Goal: Information Seeking & Learning: Find specific page/section

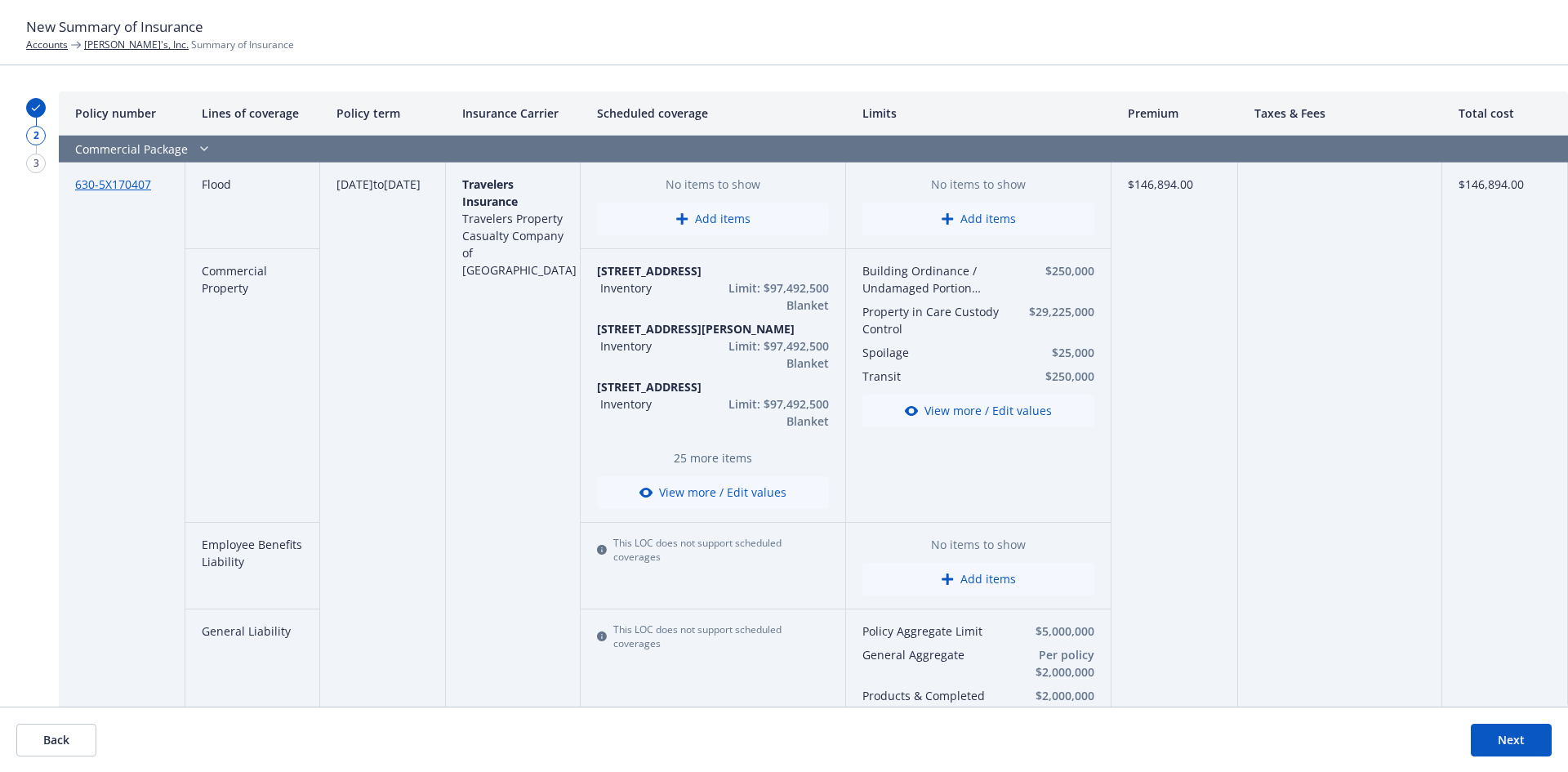
click at [722, 487] on button "View more / Edit values" at bounding box center [713, 492] width 232 height 33
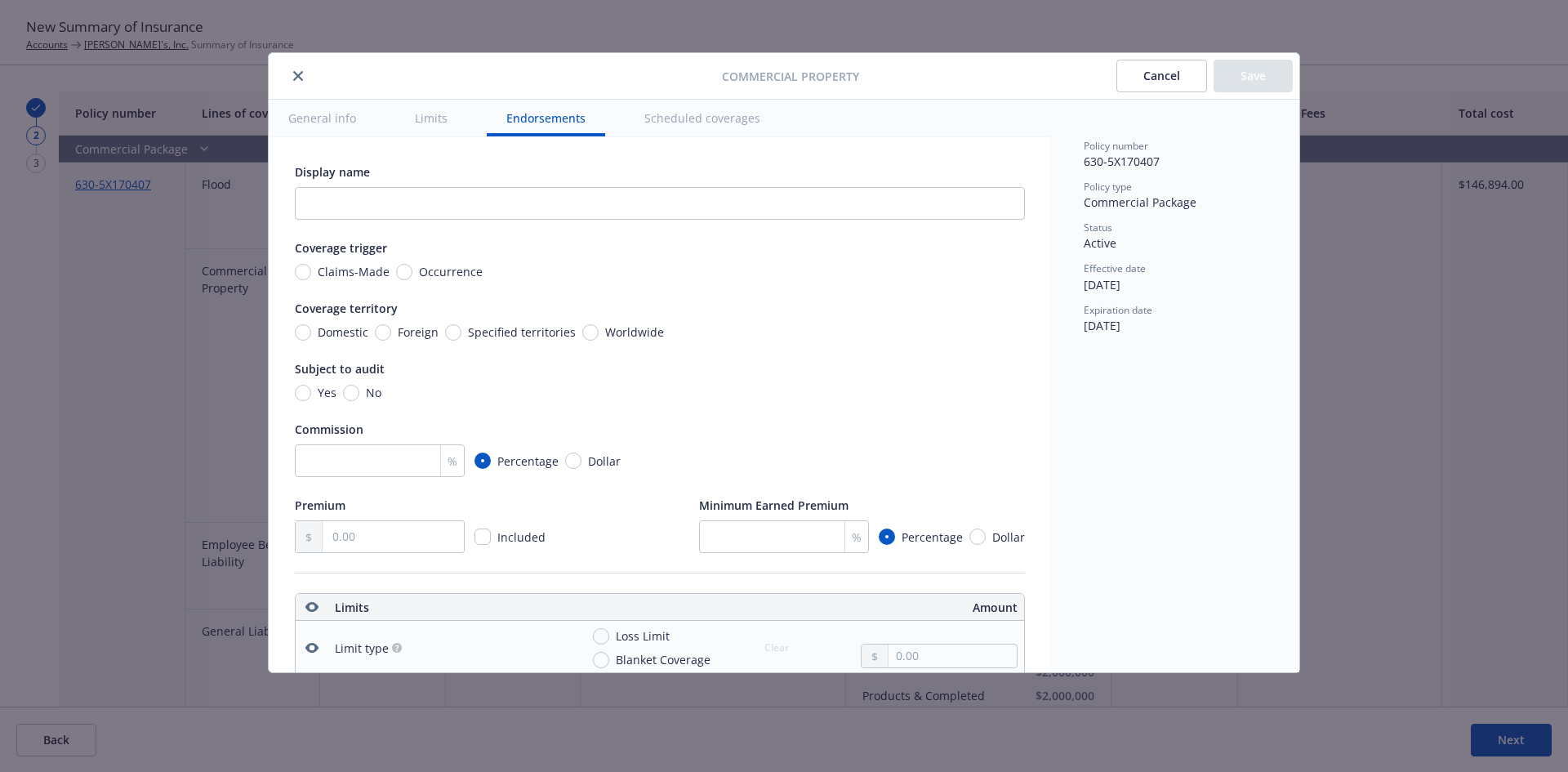
scroll to position [5018, 0]
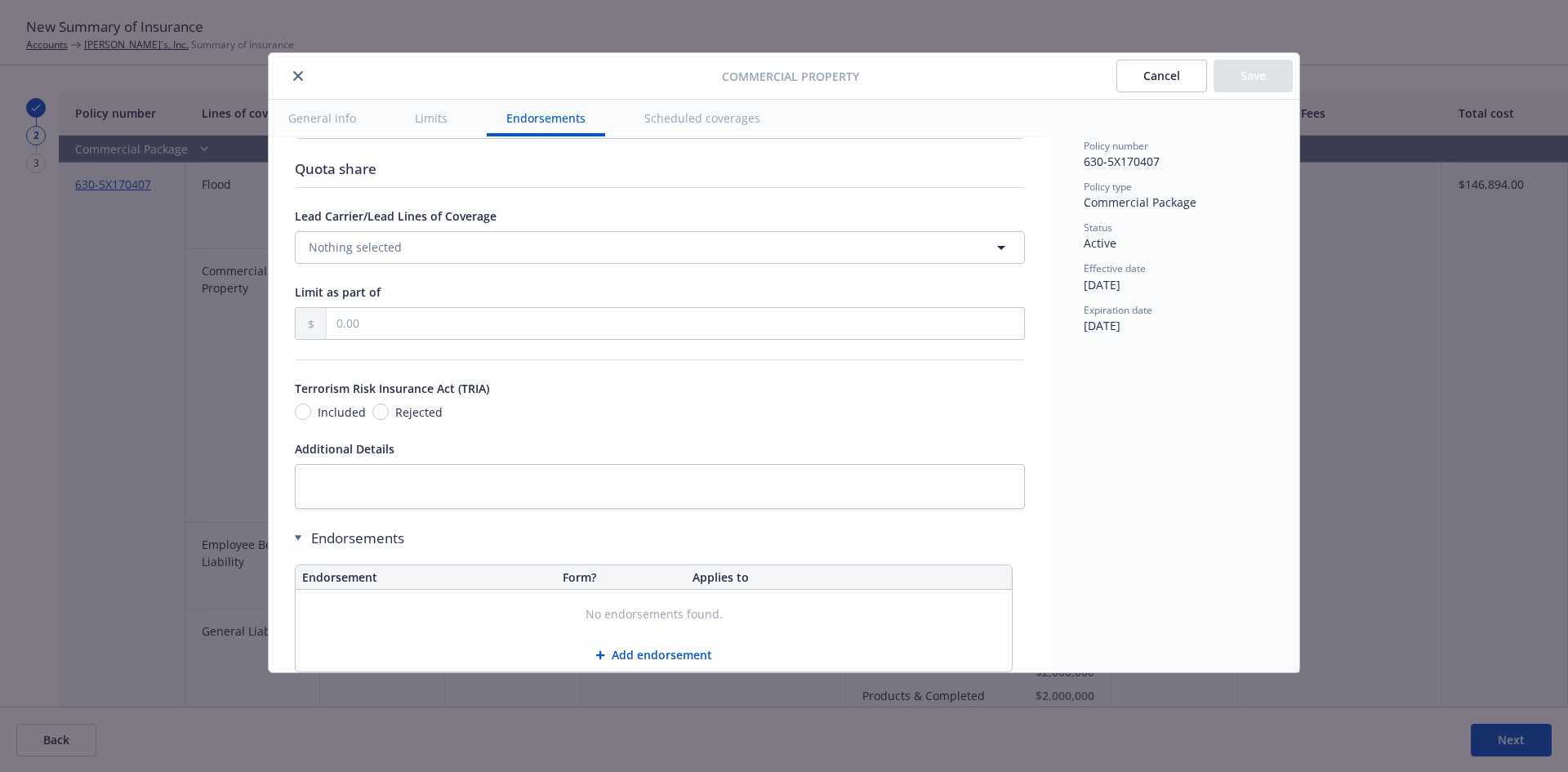
drag, startPoint x: 422, startPoint y: 118, endPoint x: 426, endPoint y: 125, distance: 8.1
click at [424, 118] on button "Limits" at bounding box center [431, 118] width 72 height 37
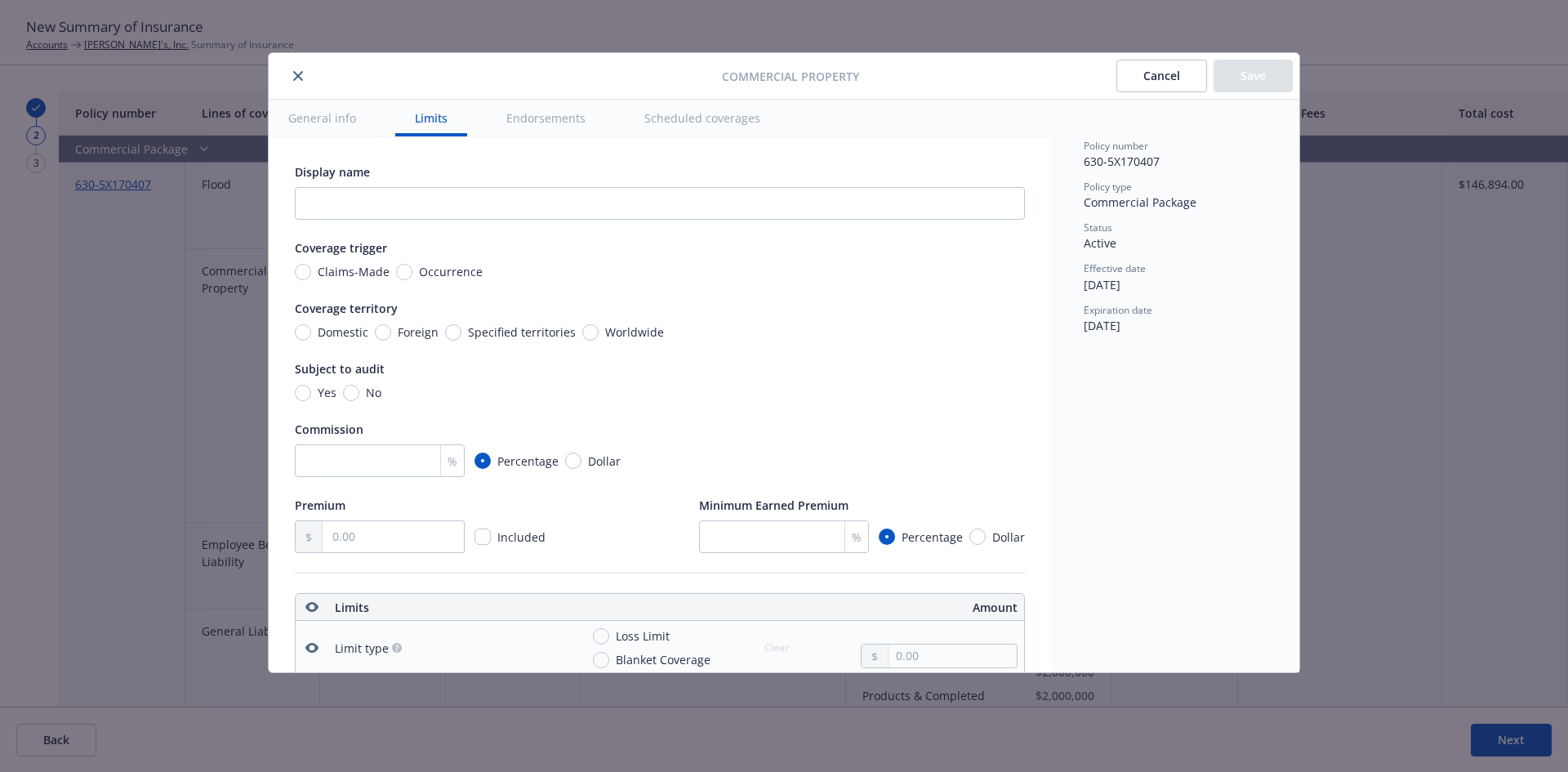
scroll to position [381, 0]
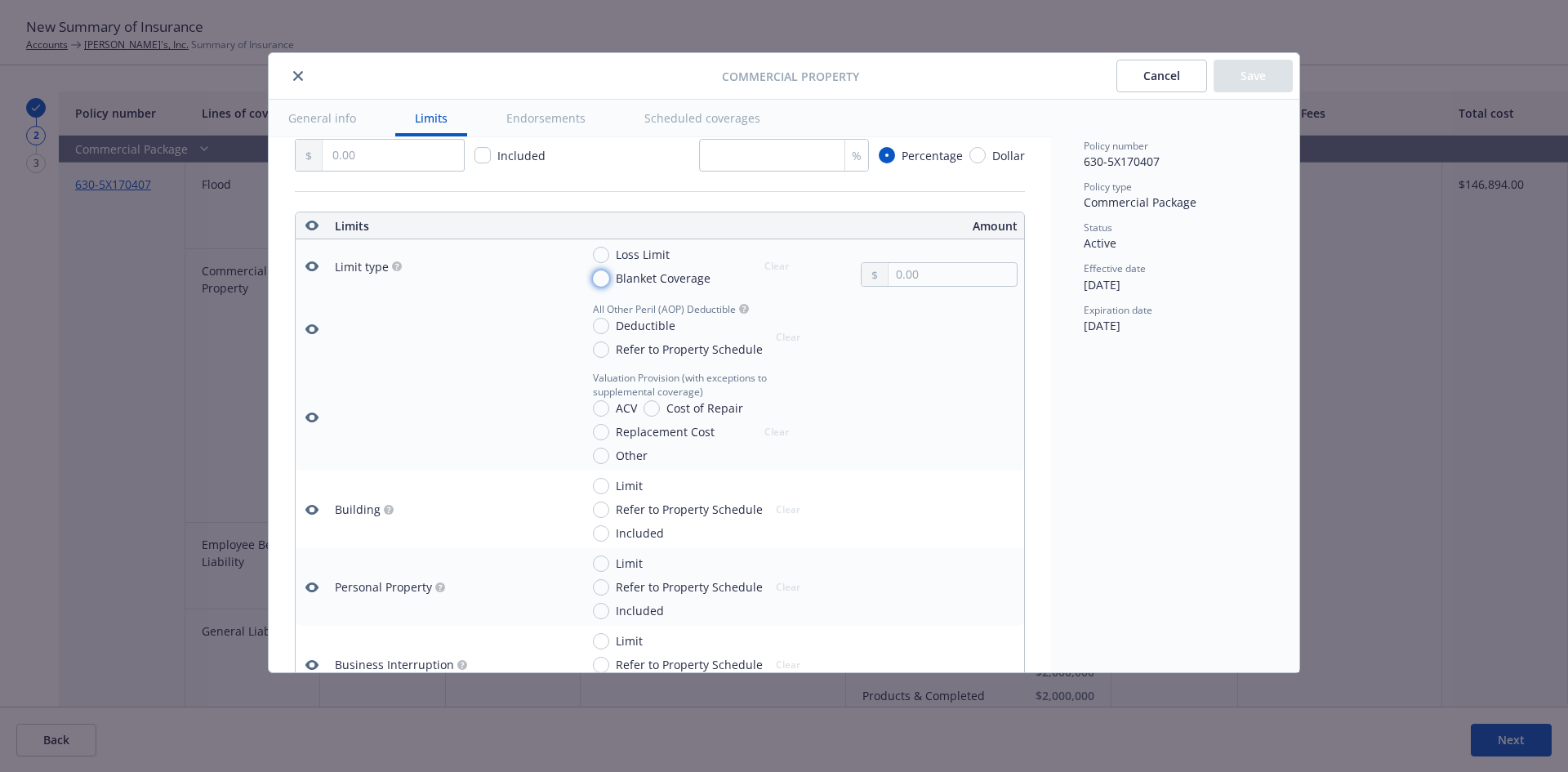
click at [604, 281] on input "Blanket Coverage" at bounding box center [601, 278] width 16 height 16
radio input "true"
click at [291, 75] on button "close" at bounding box center [298, 75] width 20 height 20
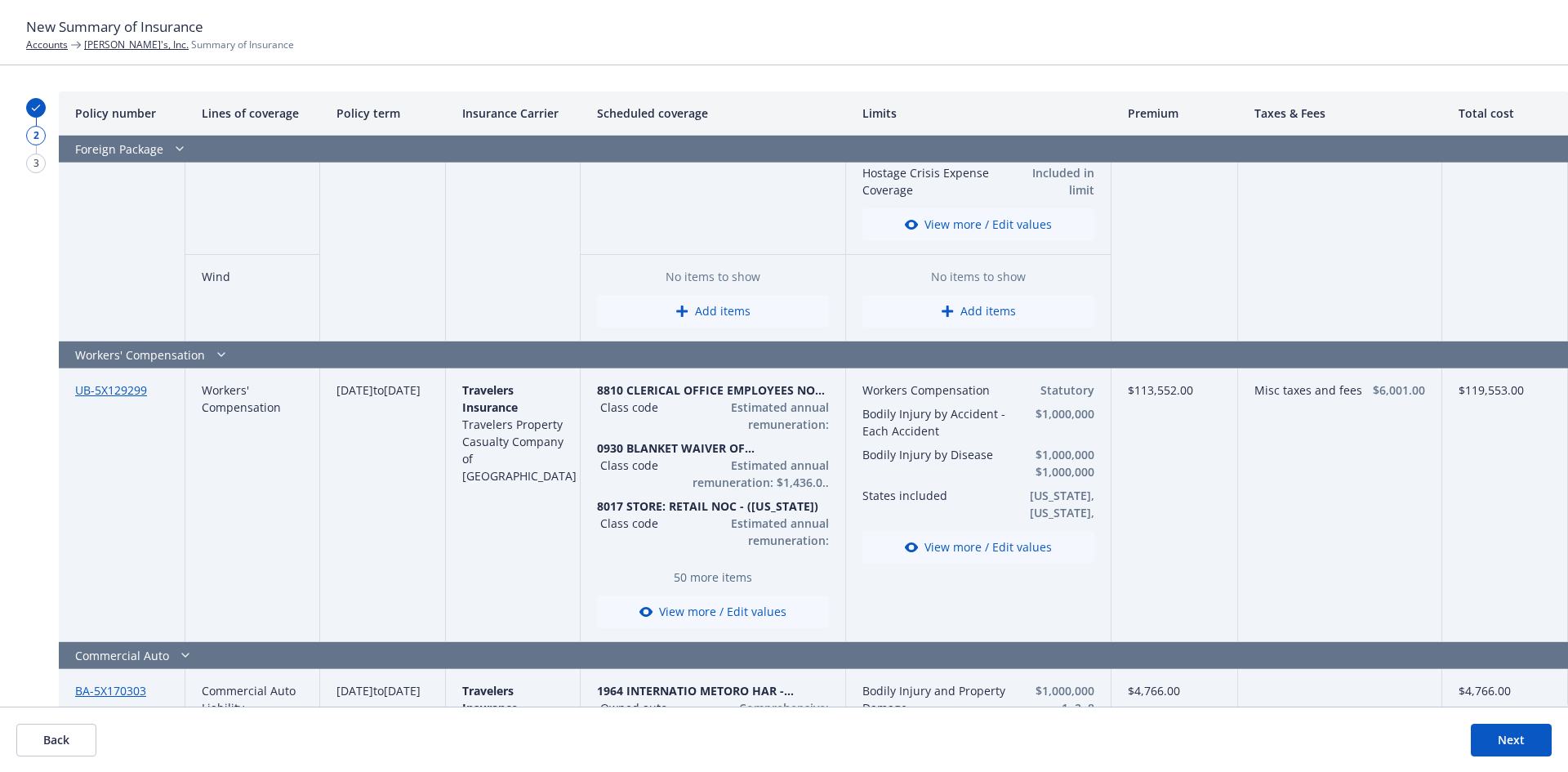
scroll to position [2095, 0]
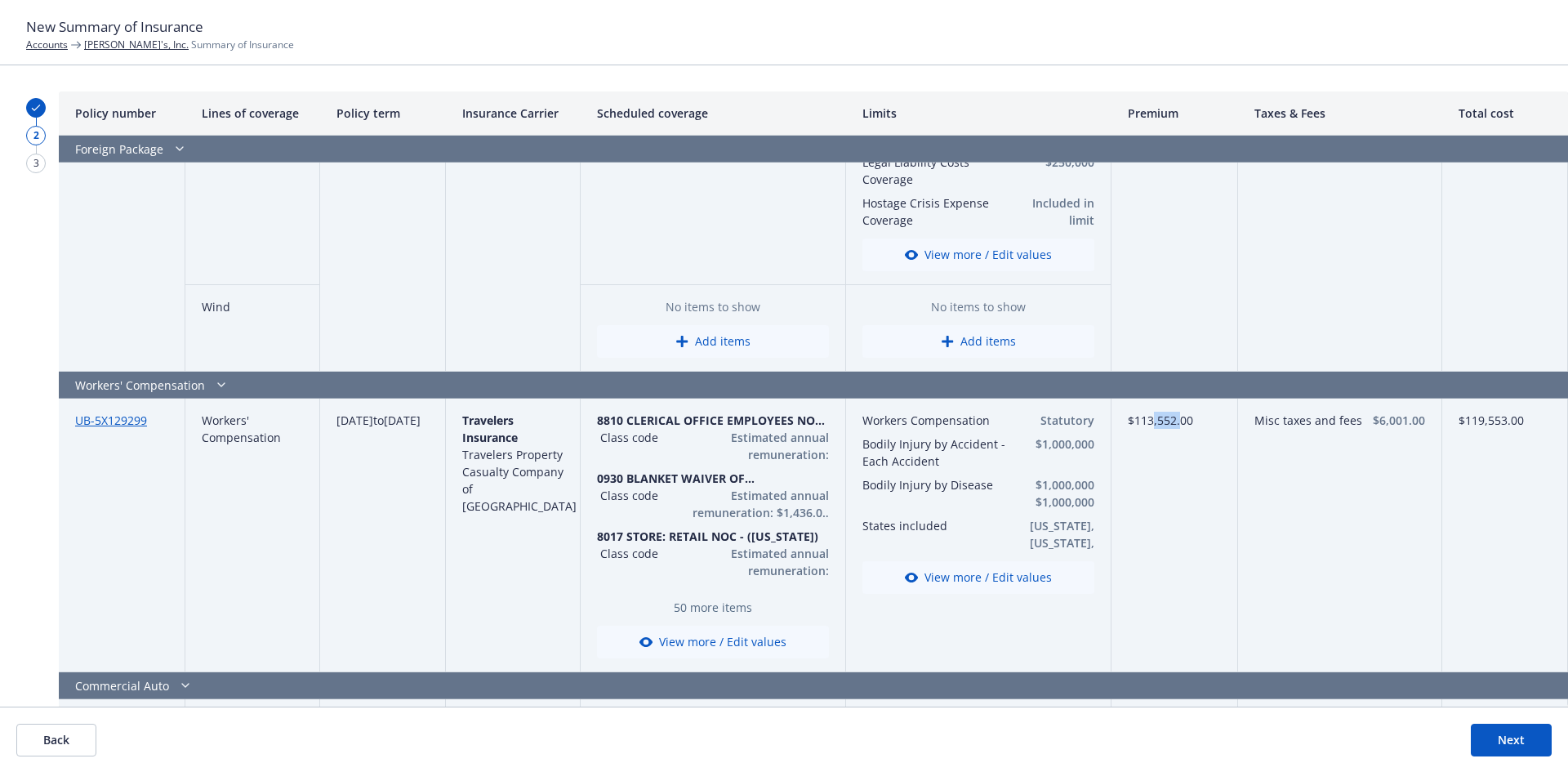
drag, startPoint x: 1145, startPoint y: 419, endPoint x: 1176, endPoint y: 432, distance: 33.6
click at [1176, 432] on div "$113,552.00" at bounding box center [1175, 535] width 126 height 273
click at [1168, 429] on div "$113,552.00" at bounding box center [1175, 535] width 126 height 273
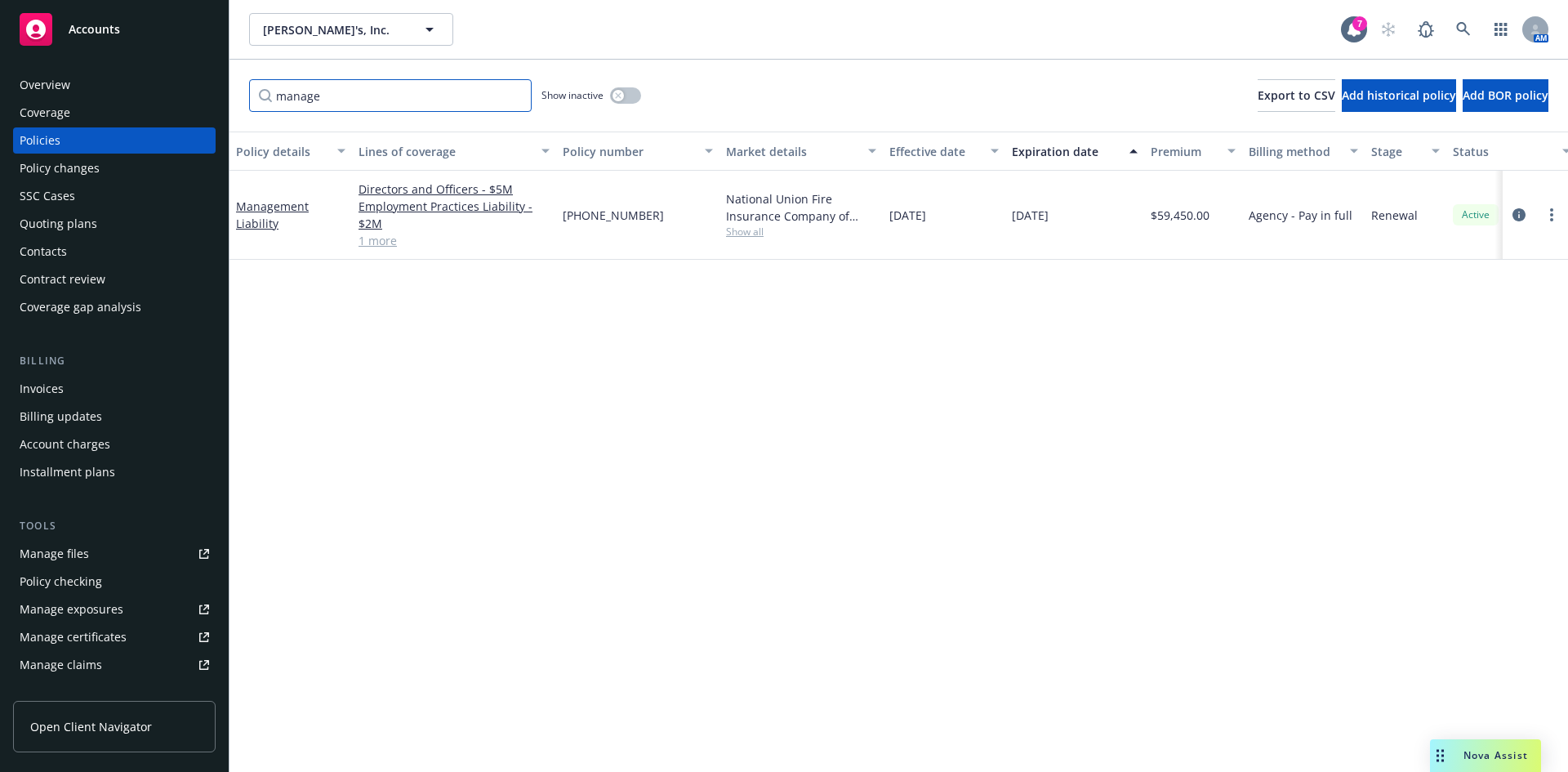
drag, startPoint x: 390, startPoint y: 96, endPoint x: 217, endPoint y: 106, distance: 173.3
click at [218, 106] on div "Accounts Overview Coverage Policies Policy changes SSC Cases Quoting plans Cont…" at bounding box center [784, 386] width 1568 height 772
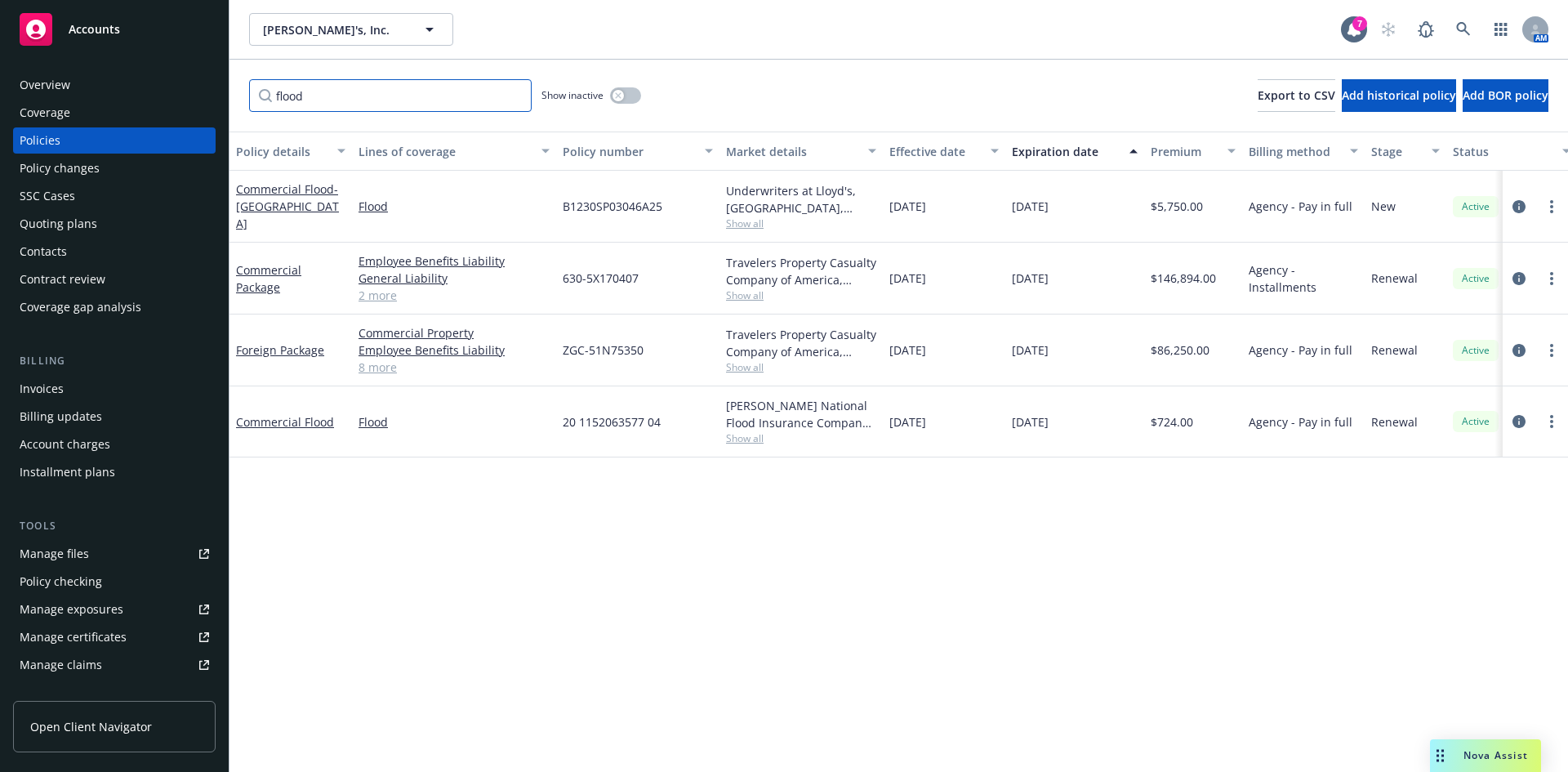
drag, startPoint x: 379, startPoint y: 96, endPoint x: 205, endPoint y: 90, distance: 174.1
click at [212, 97] on div "Accounts Overview Coverage Policies Policy changes SSC Cases Quoting plans Cont…" at bounding box center [784, 386] width 1568 height 772
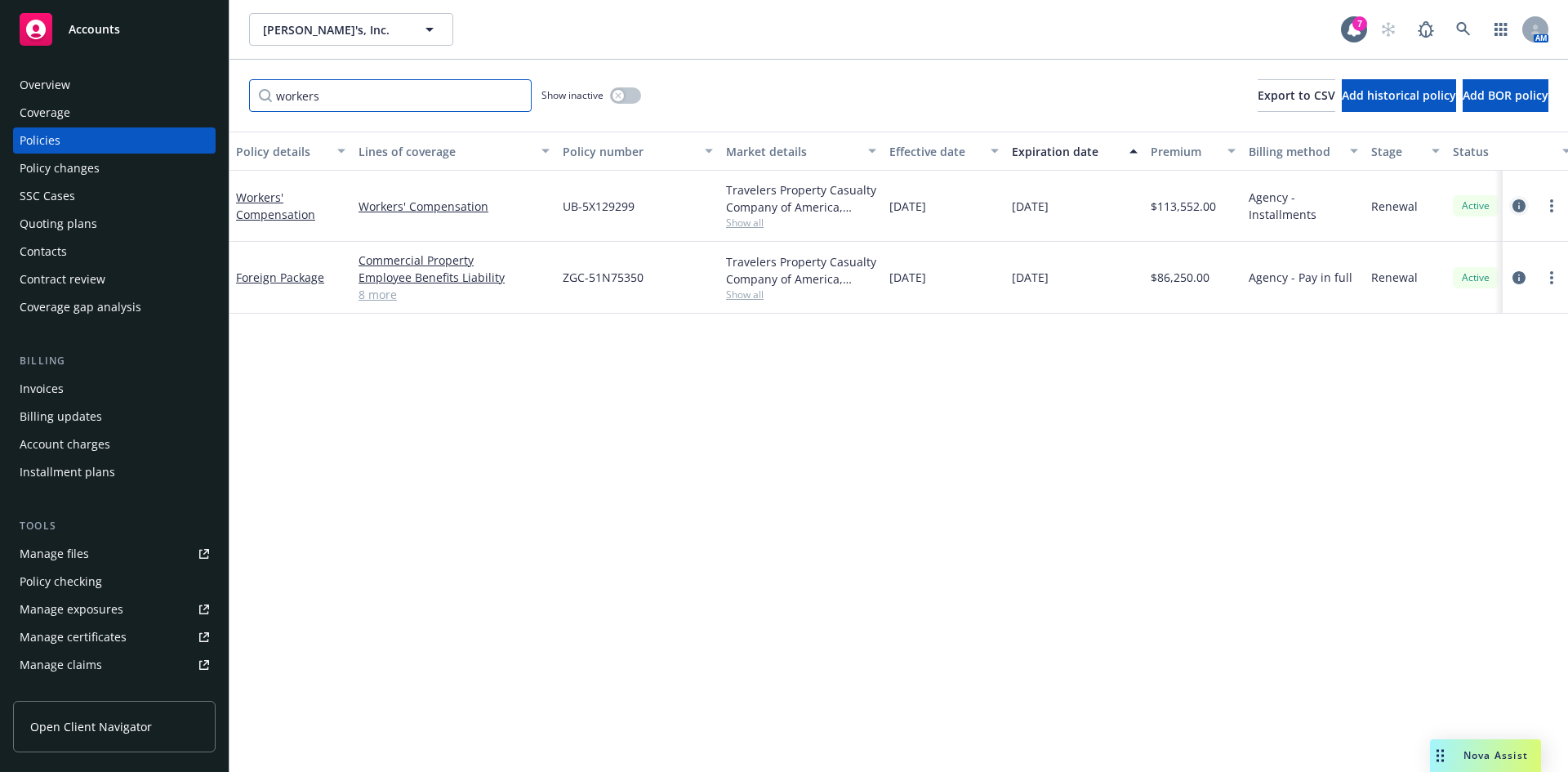
type input "workers"
click at [1523, 204] on icon "circleInformation" at bounding box center [1519, 205] width 13 height 13
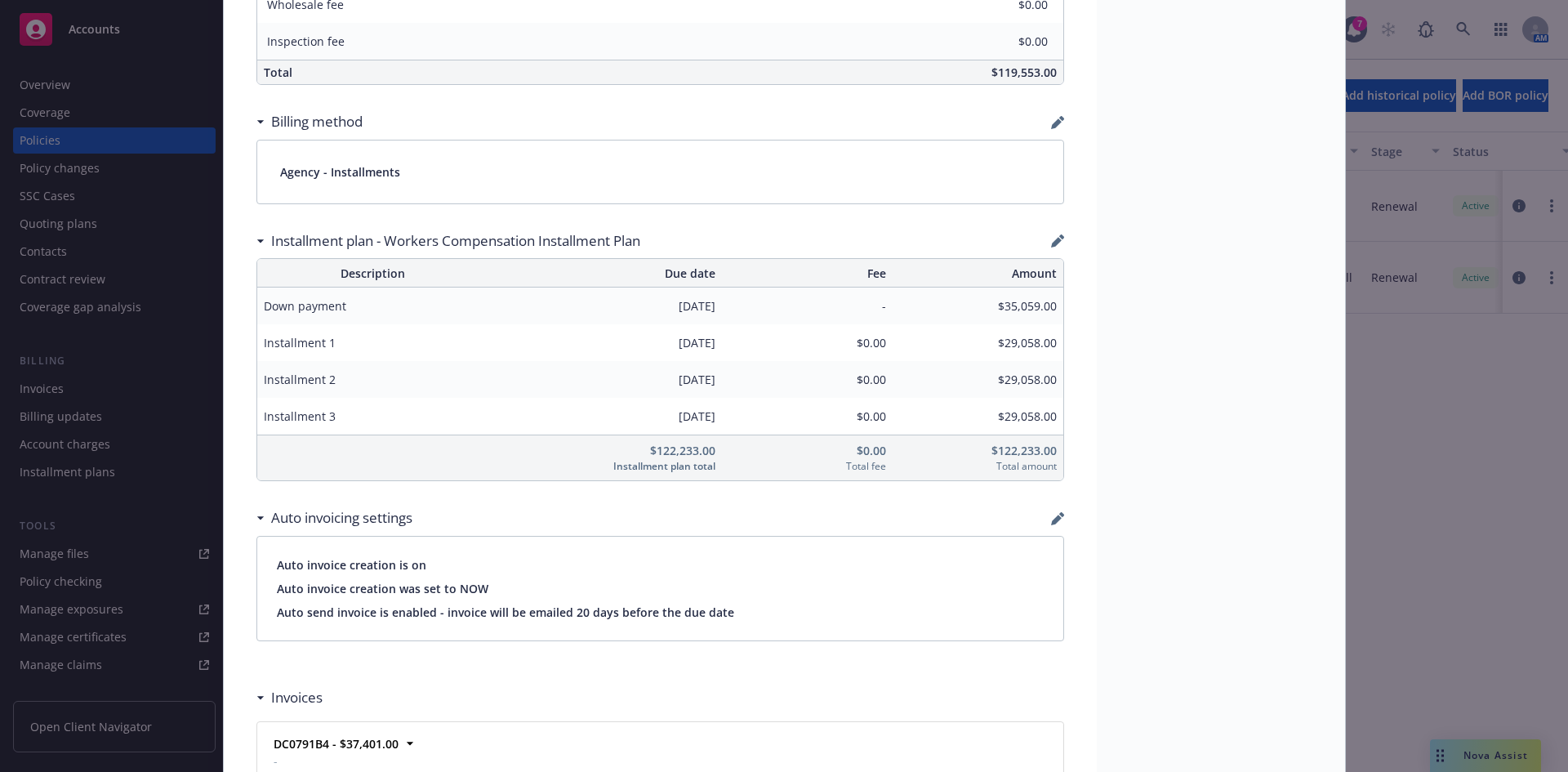
scroll to position [1143, 0]
drag, startPoint x: 1392, startPoint y: 383, endPoint x: 392, endPoint y: 594, distance: 1022.0
click at [1392, 383] on div "Policy Workers' Compensation Add internal notes here... View claims View schedu…" at bounding box center [784, 386] width 1568 height 772
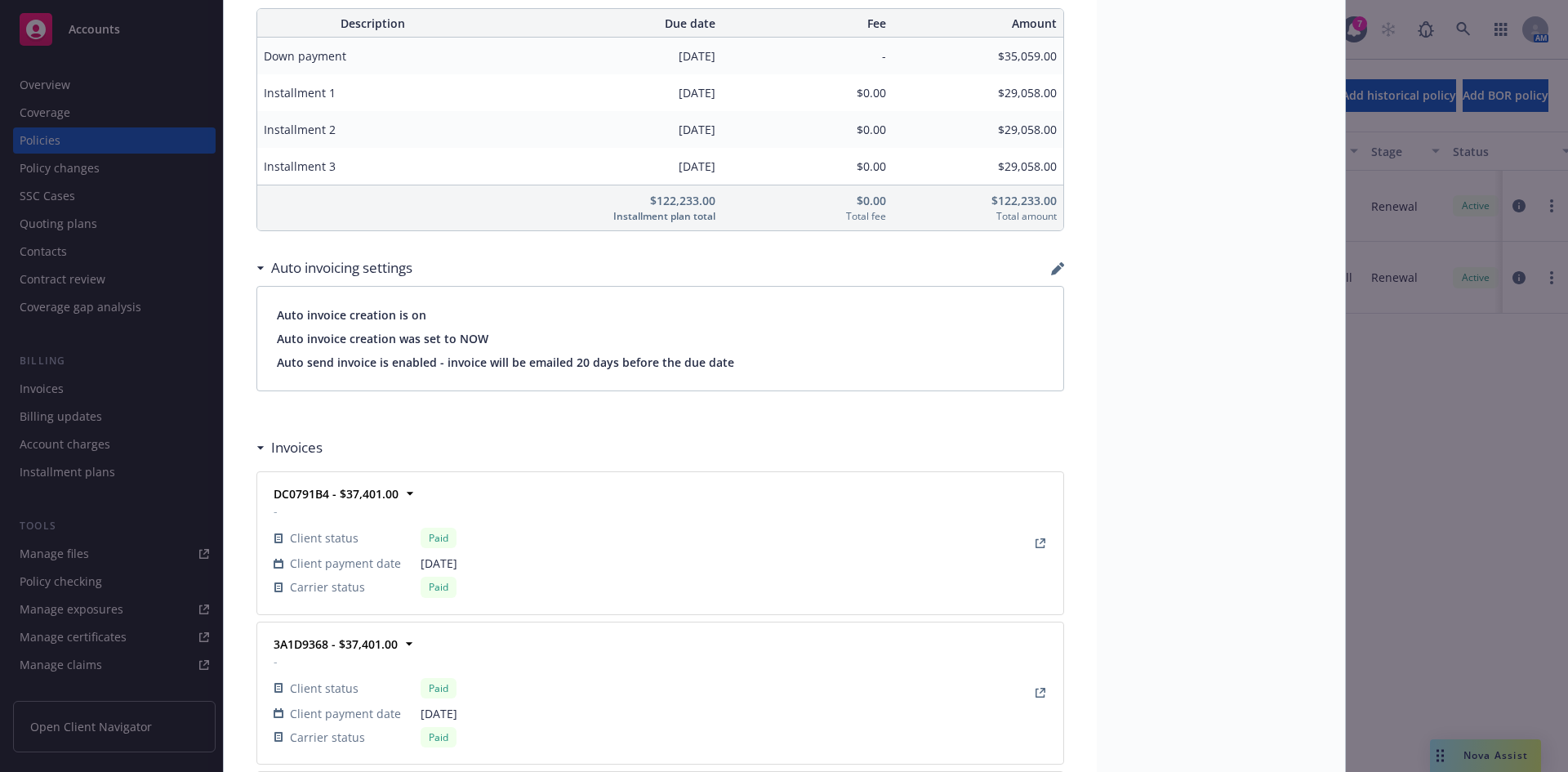
scroll to position [1905, 0]
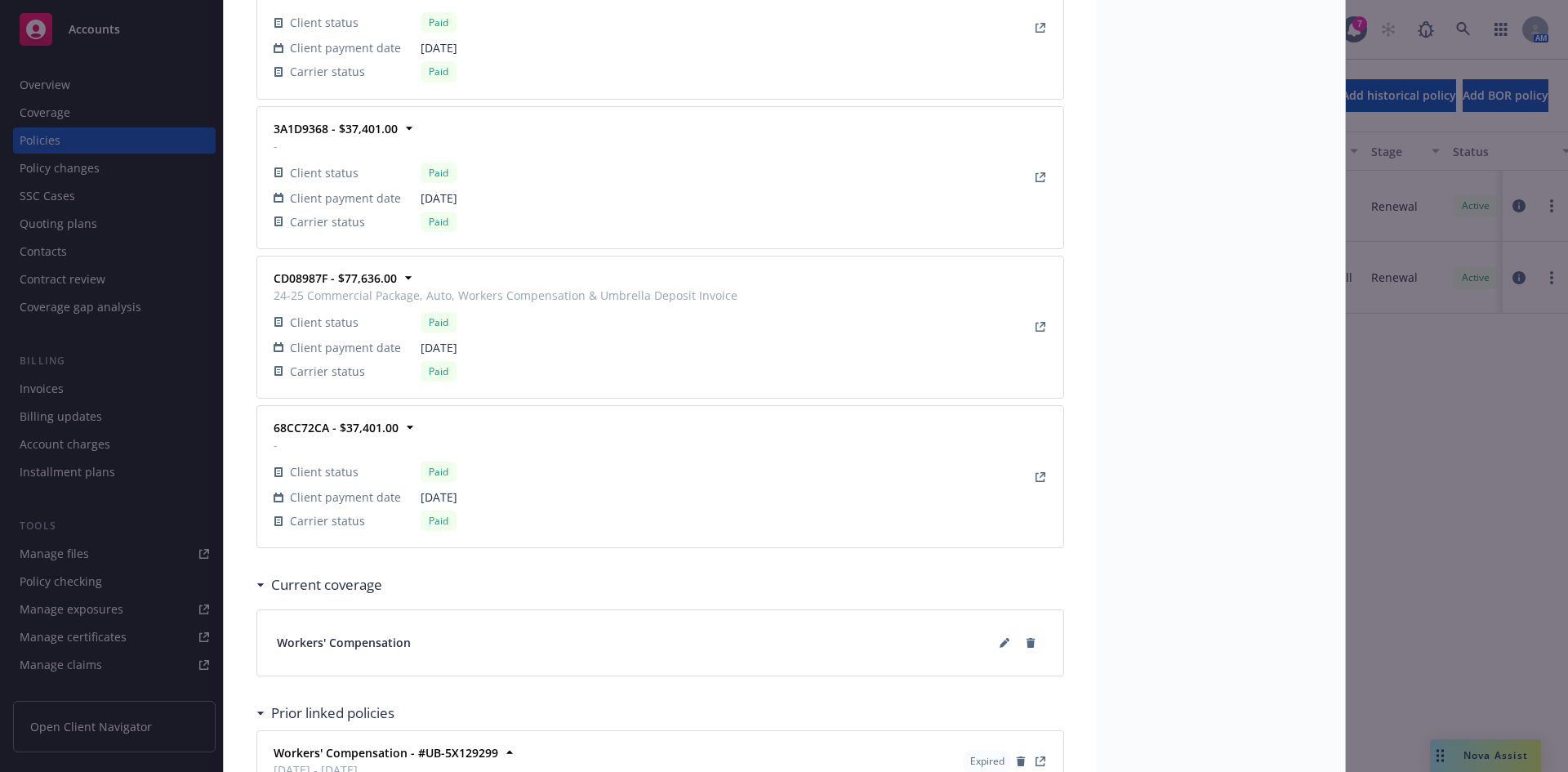
click at [1422, 355] on div "Policy Workers' Compensation Add internal notes here... View claims View schedu…" at bounding box center [784, 386] width 1568 height 772
